Goal: Navigation & Orientation: Find specific page/section

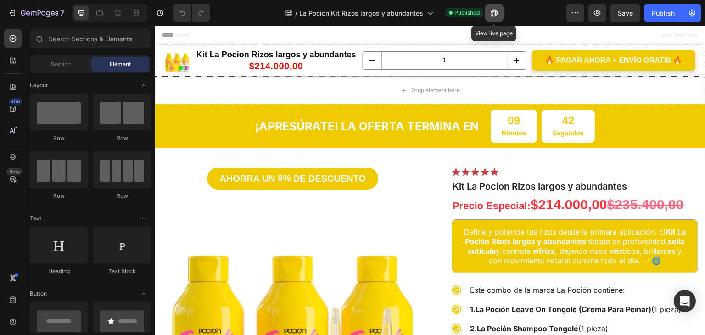
click at [489, 12] on button "button" at bounding box center [494, 13] width 18 height 18
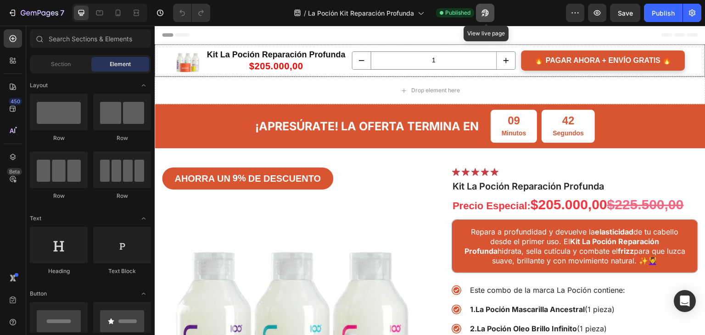
click at [482, 10] on icon "button" at bounding box center [485, 12] width 9 height 9
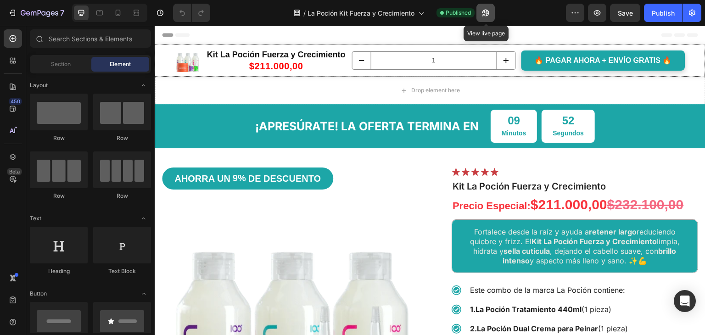
click at [490, 13] on icon "button" at bounding box center [485, 12] width 9 height 9
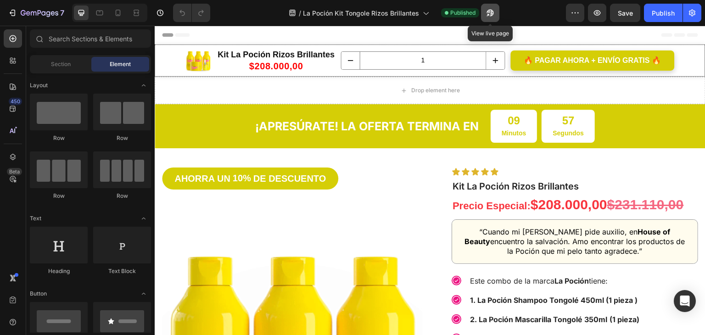
click at [495, 13] on button "button" at bounding box center [490, 13] width 18 height 18
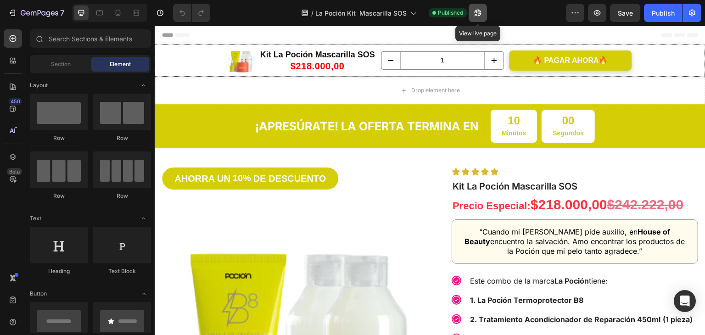
click at [478, 14] on icon "button" at bounding box center [478, 13] width 7 height 7
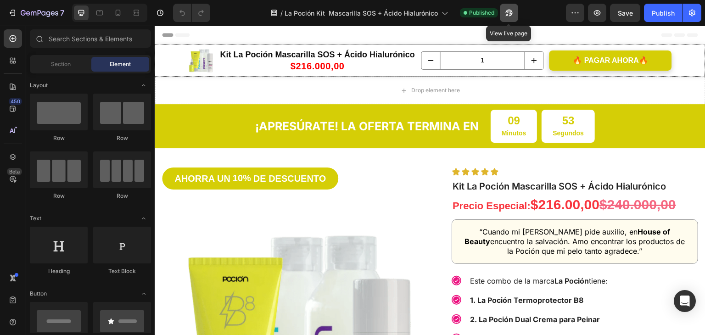
click at [509, 11] on icon "button" at bounding box center [509, 13] width 7 height 7
